Goal: Task Accomplishment & Management: Manage account settings

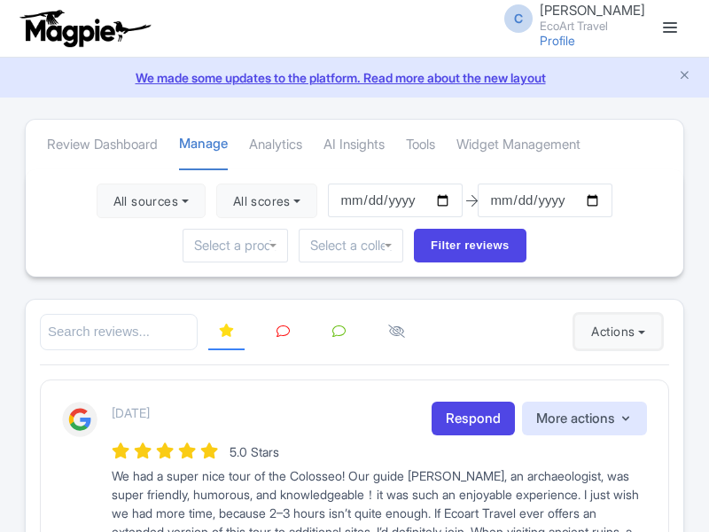
click at [614, 331] on button "Actions" at bounding box center [618, 331] width 88 height 35
click at [0, 0] on link "Import new reviews" at bounding box center [0, 0] width 0 height 0
